Goal: Task Accomplishment & Management: Use online tool/utility

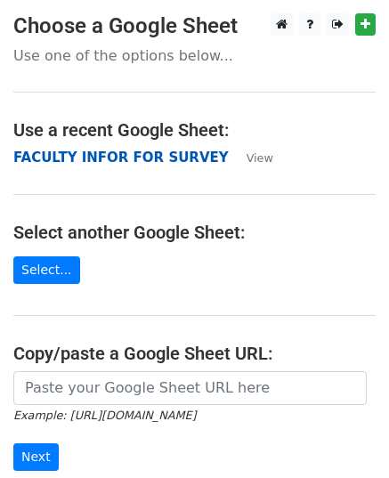
click at [134, 157] on strong "FACULTY INFOR FOR SURVEY" at bounding box center [121, 158] width 216 height 16
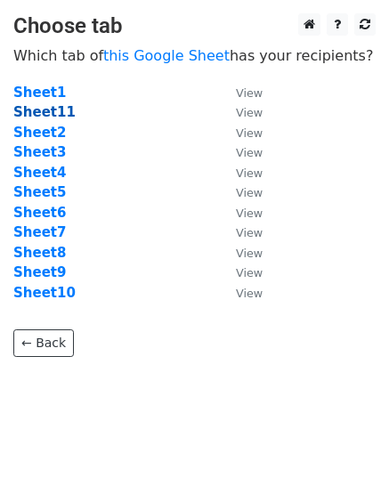
click at [47, 110] on strong "Sheet11" at bounding box center [44, 112] width 62 height 16
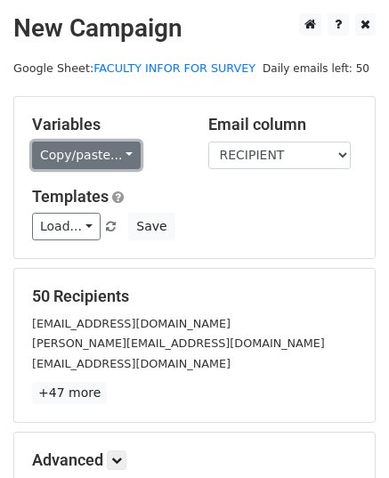
click at [119, 156] on link "Copy/paste..." at bounding box center [86, 156] width 109 height 28
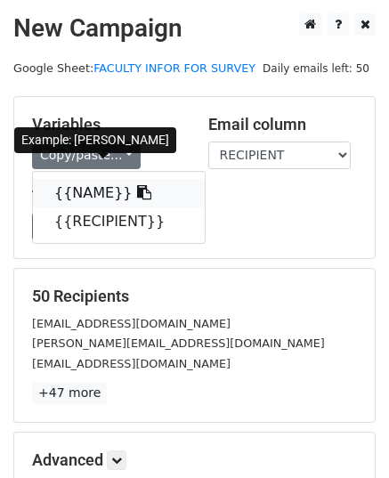
click at [87, 198] on link "{{NAME}}" at bounding box center [119, 193] width 172 height 29
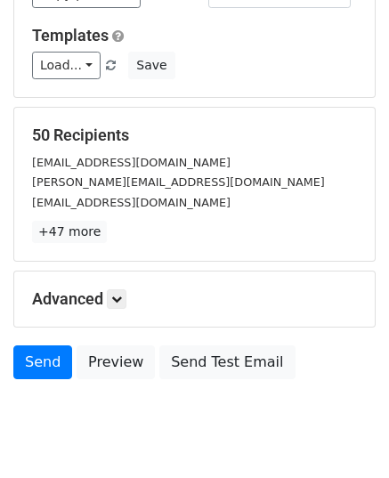
scroll to position [162, 0]
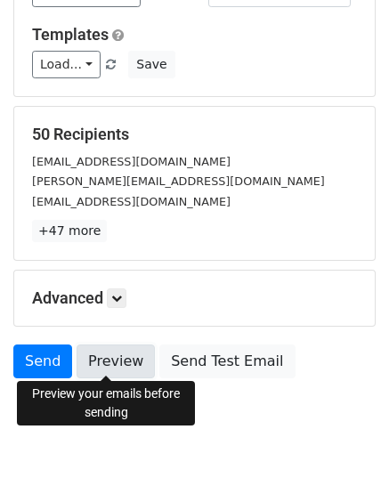
click at [119, 362] on link "Preview" at bounding box center [116, 362] width 78 height 34
click at [113, 360] on link "Preview" at bounding box center [116, 362] width 78 height 34
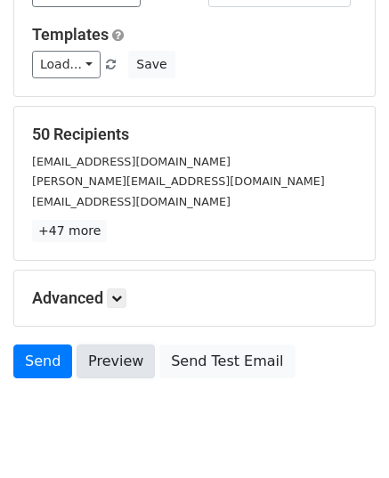
click at [113, 360] on link "Preview" at bounding box center [116, 362] width 78 height 34
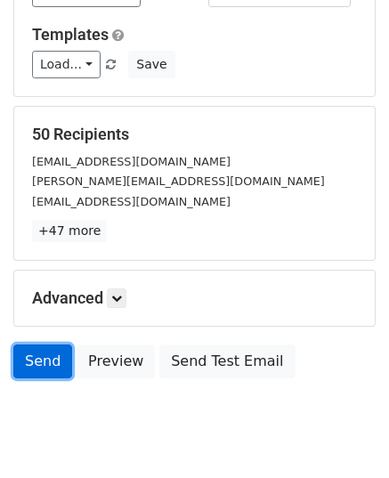
click at [37, 351] on link "Send" at bounding box center [42, 362] width 59 height 34
